Goal: Information Seeking & Learning: Learn about a topic

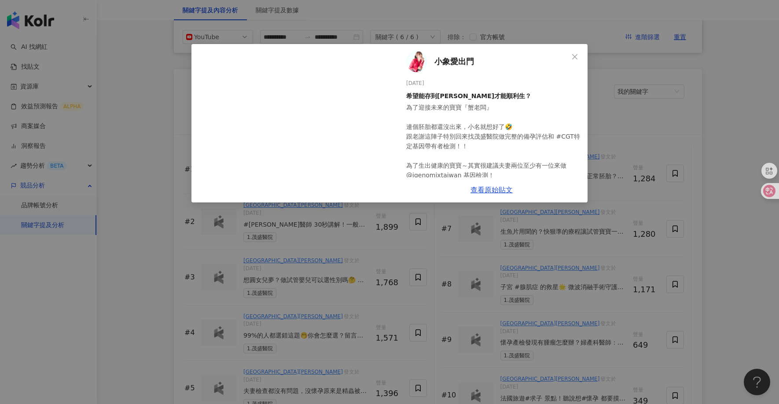
click at [116, 83] on div "小象愛出門 [DATE] 希望能存到[PERSON_NAME]才能順利生？ 為了迎接未來的寶寶『蟹老闆』 連個胚胎都還沒出來，小名就想好了🤣 跟老謝這陣子特別…" at bounding box center [389, 202] width 779 height 404
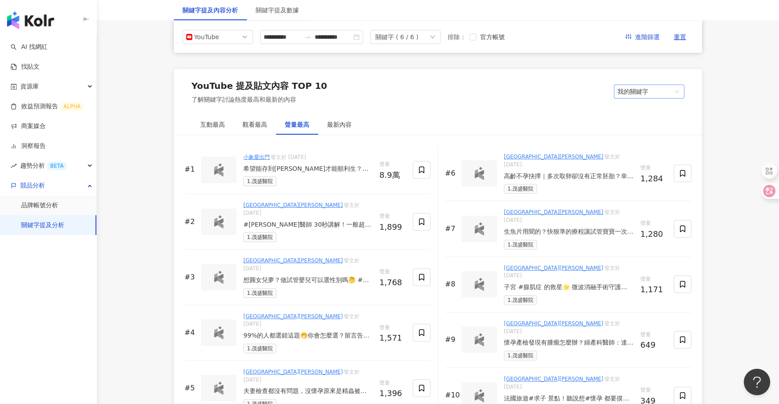
click at [649, 94] on span "我的關鍵字" at bounding box center [648, 91] width 63 height 13
click at [645, 113] on div "其他關鍵字" at bounding box center [649, 110] width 56 height 10
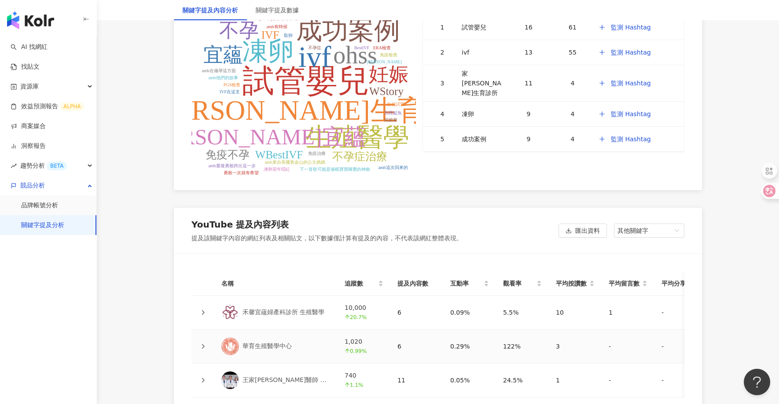
scroll to position [1734, 0]
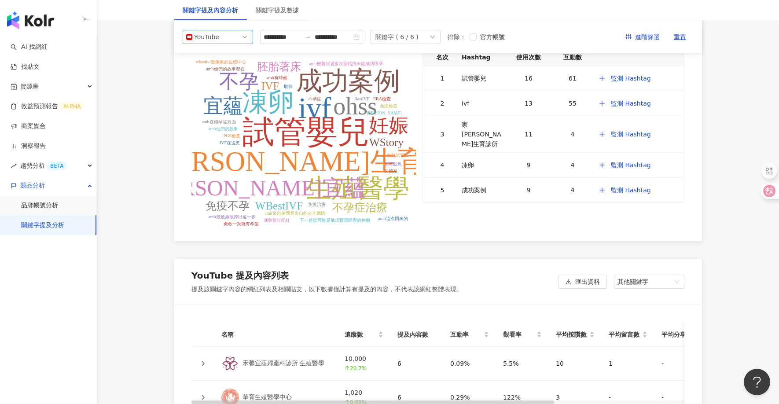
click at [220, 36] on div "YouTube" at bounding box center [208, 36] width 29 height 13
click at [223, 59] on div "Instagram" at bounding box center [212, 57] width 29 height 10
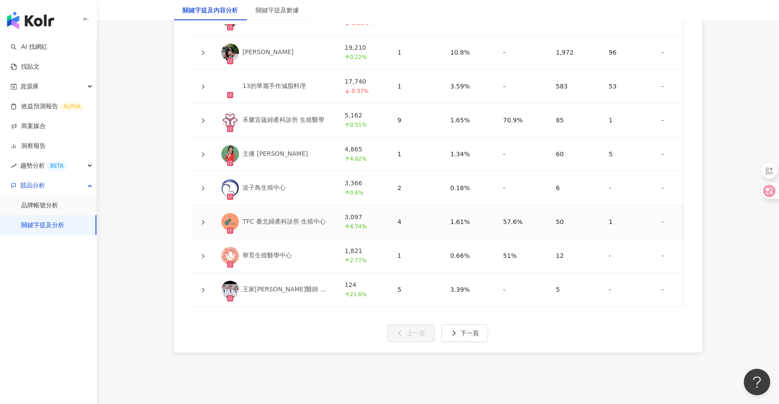
scroll to position [1969, 0]
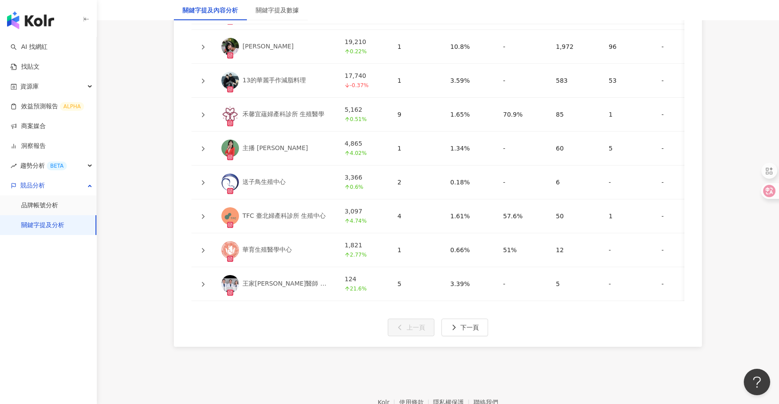
click at [275, 181] on div "送子鳥生殖中心" at bounding box center [263, 182] width 43 height 9
click at [205, 181] on icon at bounding box center [202, 182] width 5 height 5
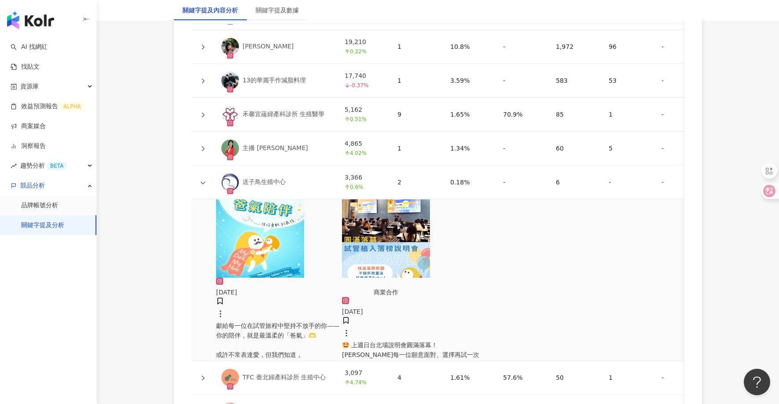
click at [201, 147] on icon at bounding box center [202, 148] width 5 height 5
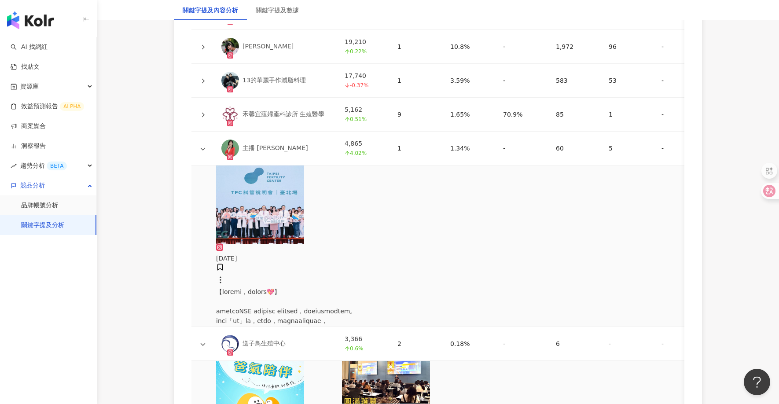
click at [204, 81] on icon at bounding box center [202, 80] width 5 height 5
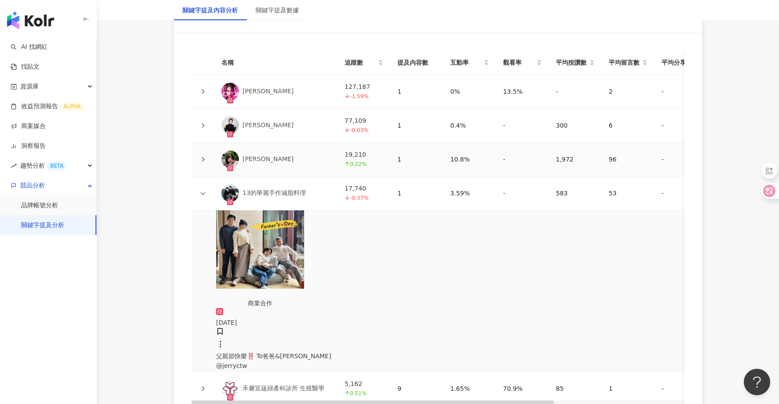
scroll to position [1954, 0]
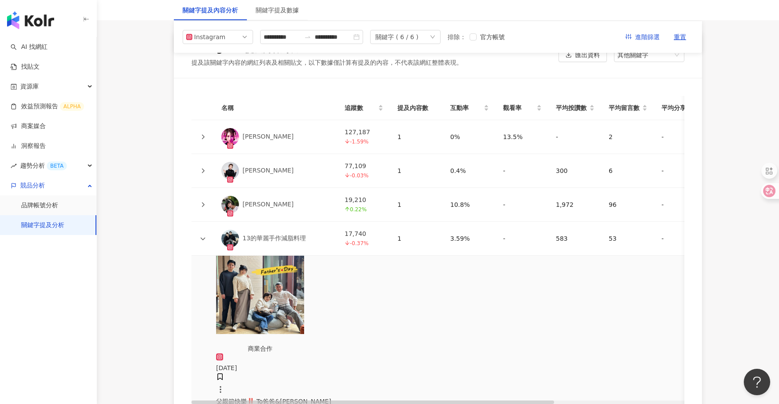
click at [204, 172] on icon at bounding box center [202, 170] width 5 height 5
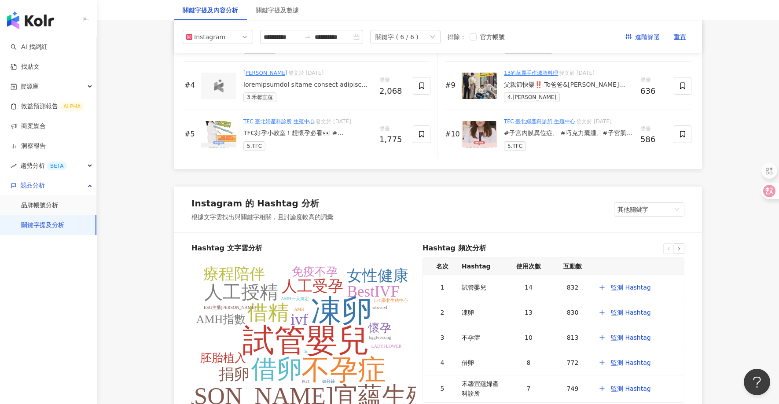
scroll to position [1365, 0]
